Goal: Information Seeking & Learning: Learn about a topic

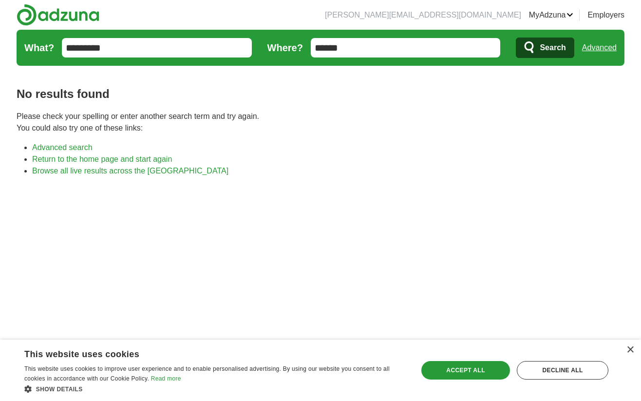
click at [530, 47] on icon "submit" at bounding box center [530, 48] width 12 height 14
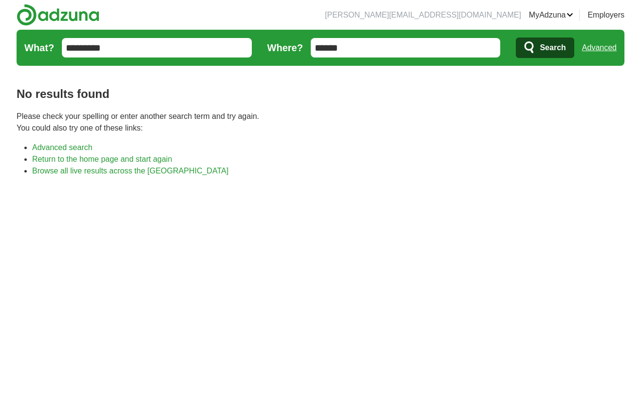
click at [596, 51] on link "Advanced" at bounding box center [599, 47] width 35 height 19
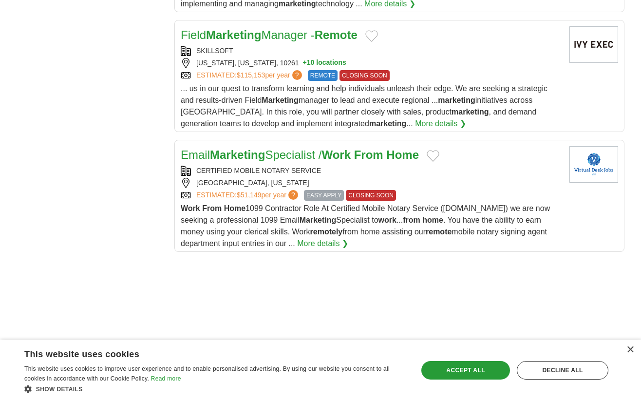
scroll to position [1195, 0]
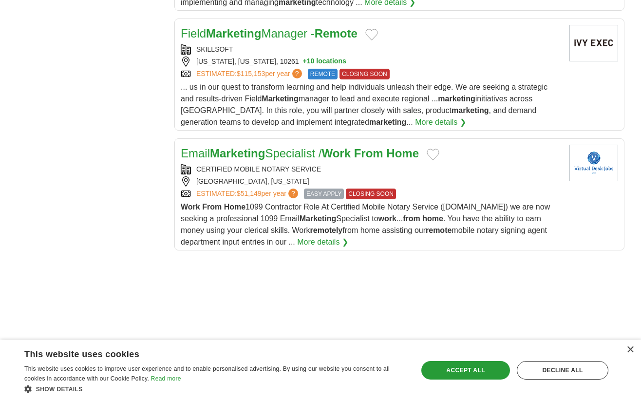
click at [331, 160] on link "Email Marketing Specialist / Work From Home" at bounding box center [300, 153] width 238 height 13
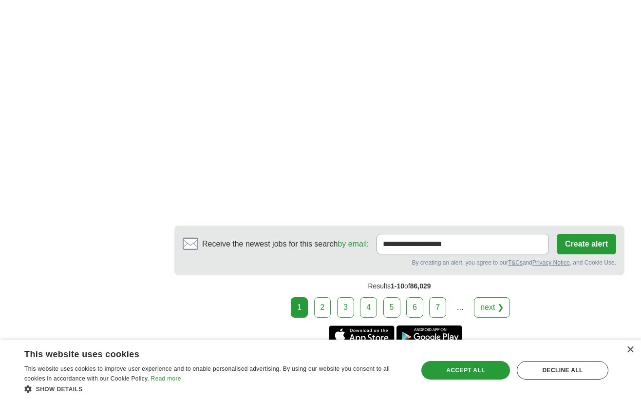
scroll to position [1851, 0]
